Goal: Task Accomplishment & Management: Use online tool/utility

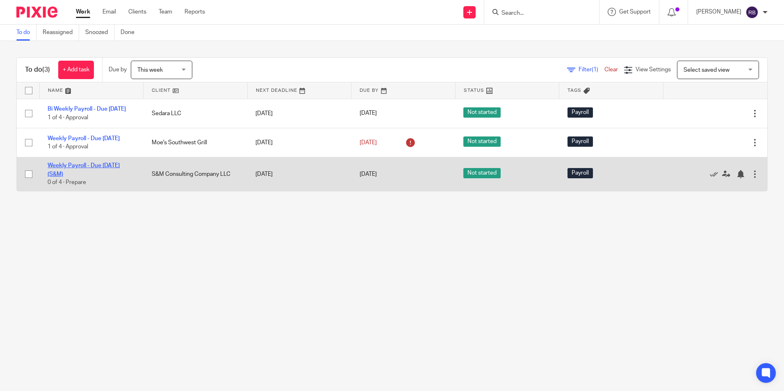
click at [80, 173] on link "Weekly Payroll - Due [DATE] (S&M)" at bounding box center [84, 170] width 72 height 14
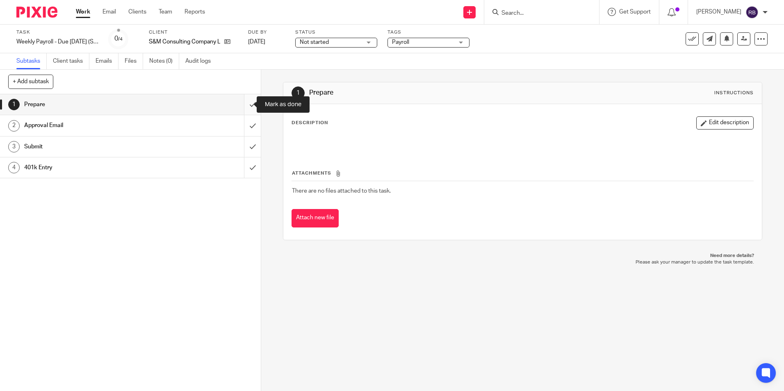
click at [242, 104] on input "submit" at bounding box center [130, 104] width 261 height 20
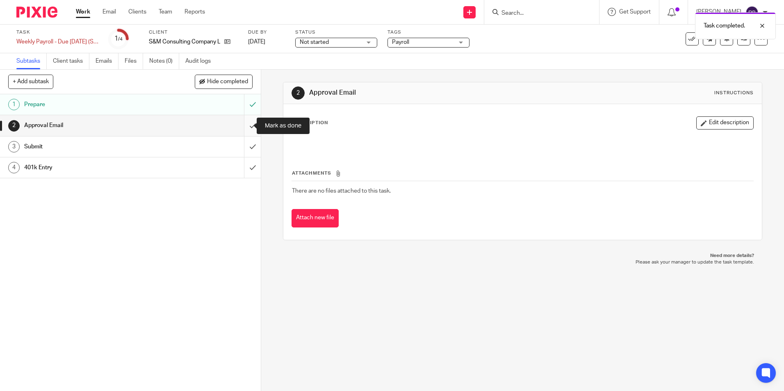
click at [244, 125] on input "submit" at bounding box center [130, 125] width 261 height 20
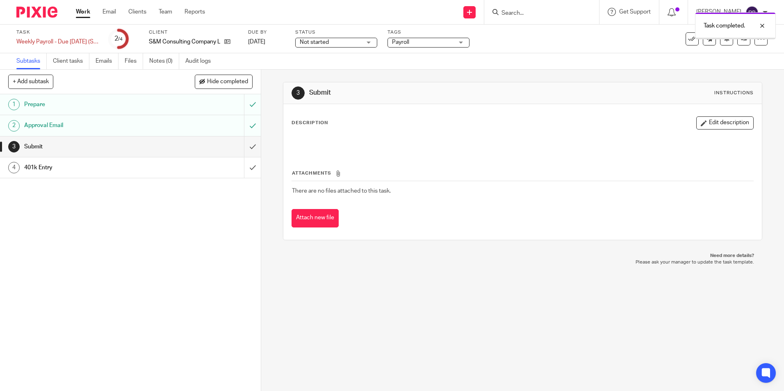
click at [82, 12] on link "Work" at bounding box center [83, 12] width 14 height 8
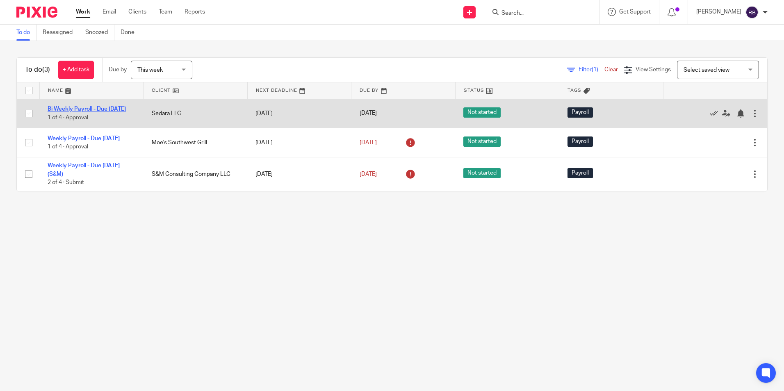
click at [82, 106] on link "Bi Weekly Payroll - Due [DATE]" at bounding box center [87, 109] width 78 height 6
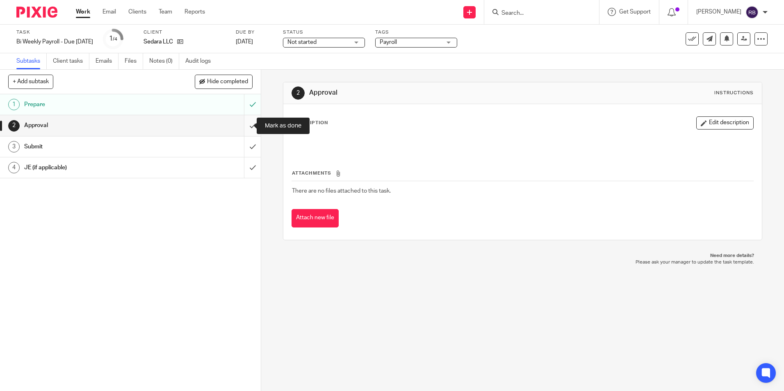
click at [242, 124] on input "submit" at bounding box center [130, 125] width 261 height 20
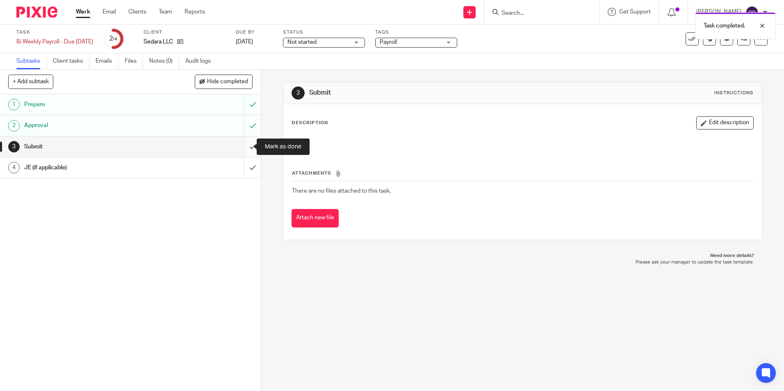
click at [245, 146] on input "submit" at bounding box center [130, 147] width 261 height 20
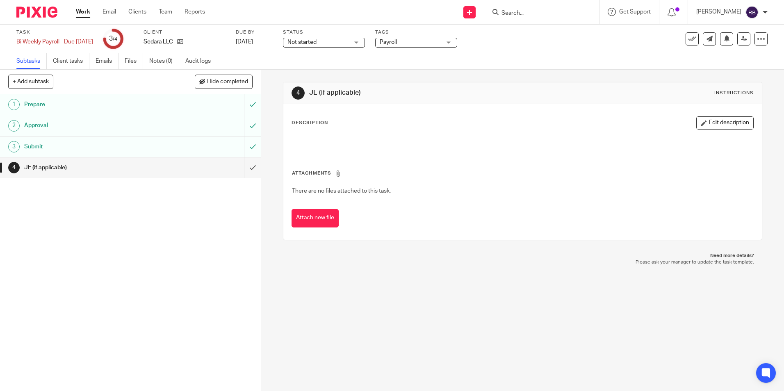
click at [80, 10] on link "Work" at bounding box center [83, 12] width 14 height 8
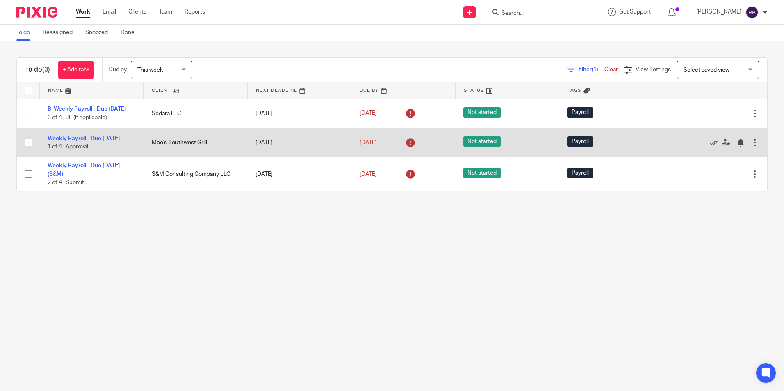
click at [69, 141] on link "Weekly Payroll - Due [DATE]" at bounding box center [84, 139] width 72 height 6
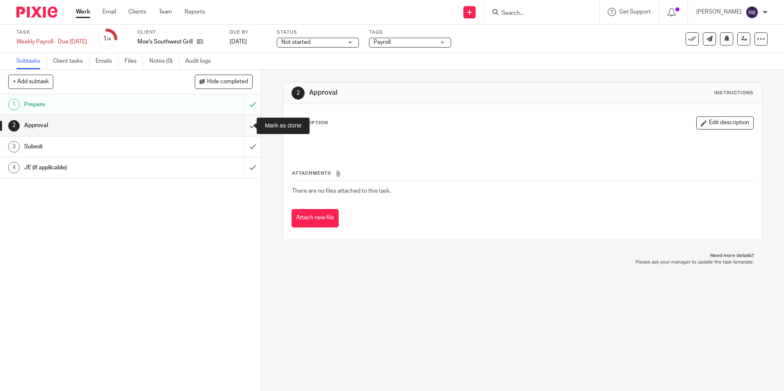
click at [242, 125] on input "submit" at bounding box center [130, 125] width 261 height 20
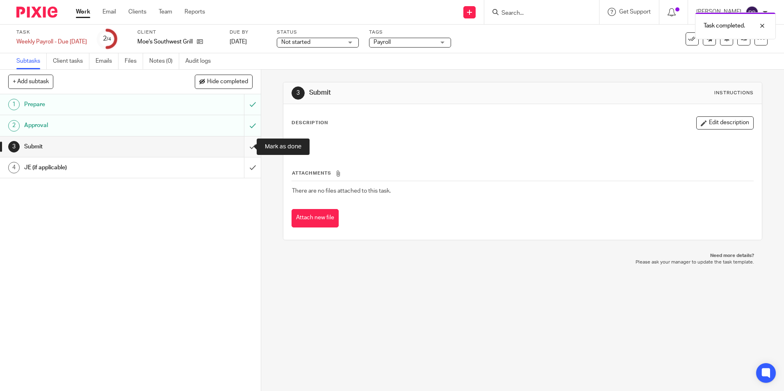
click at [244, 146] on input "submit" at bounding box center [130, 147] width 261 height 20
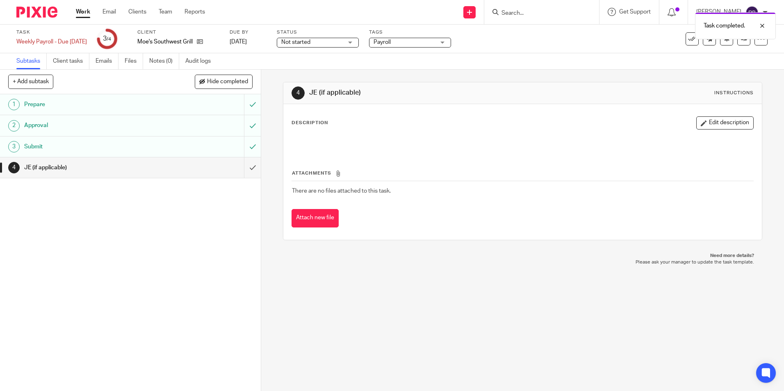
drag, startPoint x: 83, startPoint y: 10, endPoint x: 31, endPoint y: 14, distance: 52.2
click at [83, 10] on link "Work" at bounding box center [83, 12] width 14 height 8
